Goal: Information Seeking & Learning: Find contact information

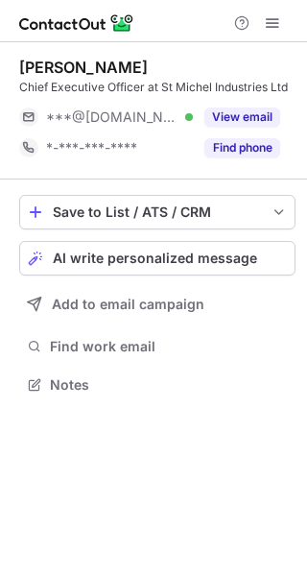
scroll to position [372, 307]
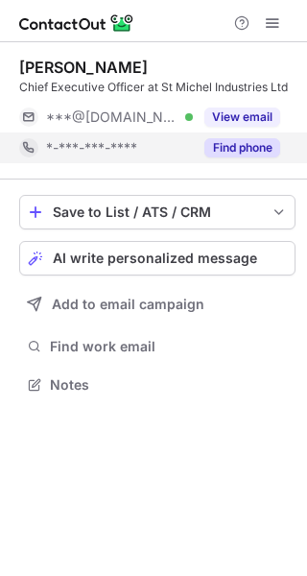
click at [265, 149] on button "Find phone" at bounding box center [243, 147] width 76 height 19
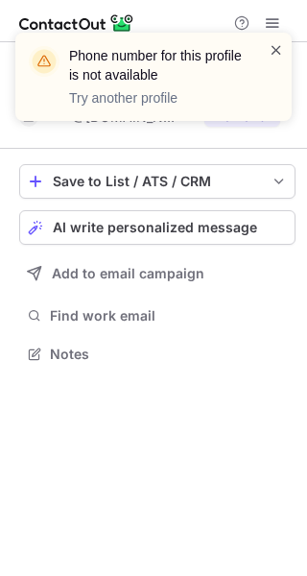
scroll to position [341, 307]
